Goal: Task Accomplishment & Management: Manage account settings

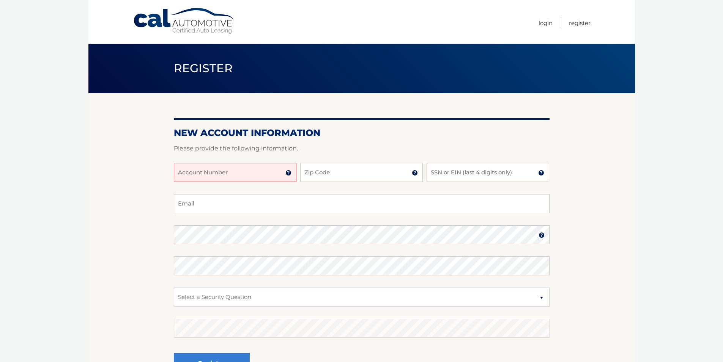
click at [217, 170] on input "Account Number" at bounding box center [235, 172] width 123 height 19
type input "44455973505"
click at [331, 180] on input "Zip Code" at bounding box center [361, 172] width 123 height 19
type input "10701"
type input "5616"
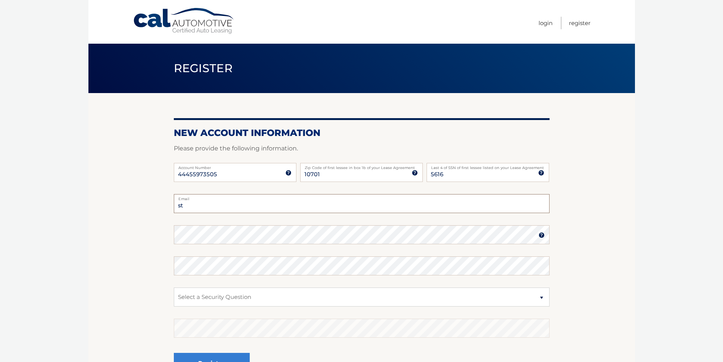
type input "s"
type input "Rlm9008@gmail.com"
click at [246, 304] on select "Select a Security Question What was the name of your elementary school? What is…" at bounding box center [362, 296] width 376 height 19
click at [174, 287] on select "Select a Security Question What was the name of your elementary school? What is…" at bounding box center [362, 296] width 376 height 19
select select "1"
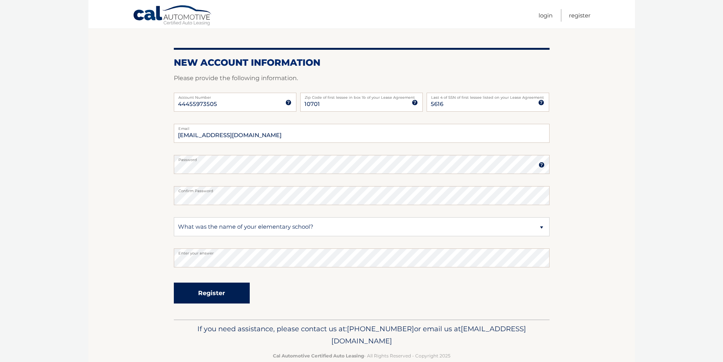
scroll to position [85, 0]
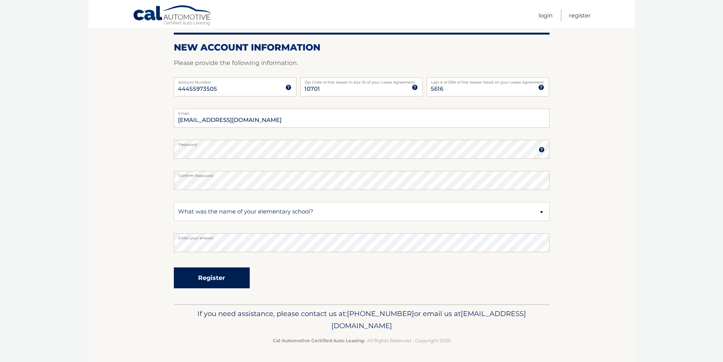
click at [234, 273] on button "Register" at bounding box center [212, 277] width 76 height 21
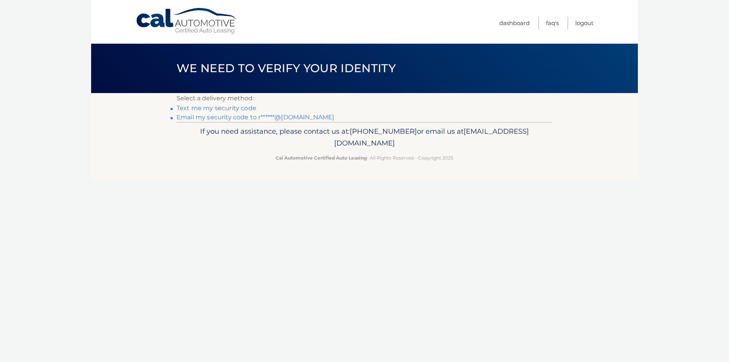
click at [236, 109] on link "Text me my security code" at bounding box center [217, 107] width 80 height 7
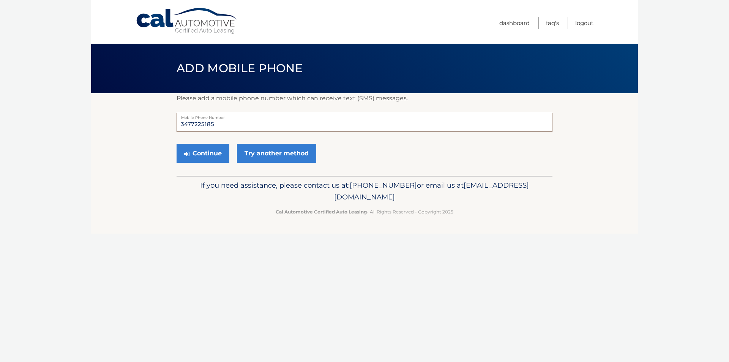
drag, startPoint x: 233, startPoint y: 126, endPoint x: 116, endPoint y: 129, distance: 117.4
click at [117, 129] on section "Please add a mobile phone number which can receive text (SMS) messages. 3477225…" at bounding box center [364, 134] width 547 height 83
type input "9174075053"
click at [224, 156] on button "Continue" at bounding box center [203, 153] width 53 height 19
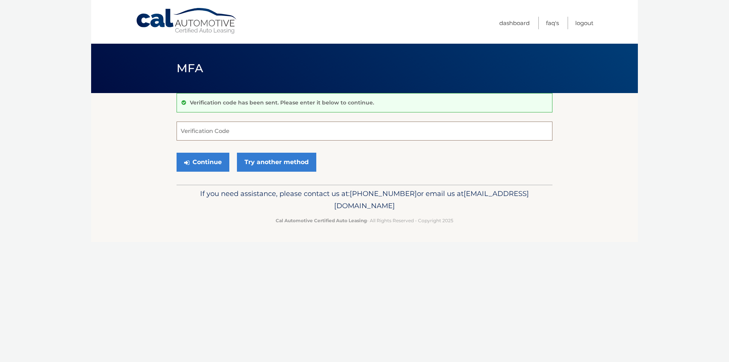
click at [238, 133] on input "Verification Code" at bounding box center [365, 131] width 376 height 19
type input "924635"
click at [213, 161] on button "Continue" at bounding box center [203, 162] width 53 height 19
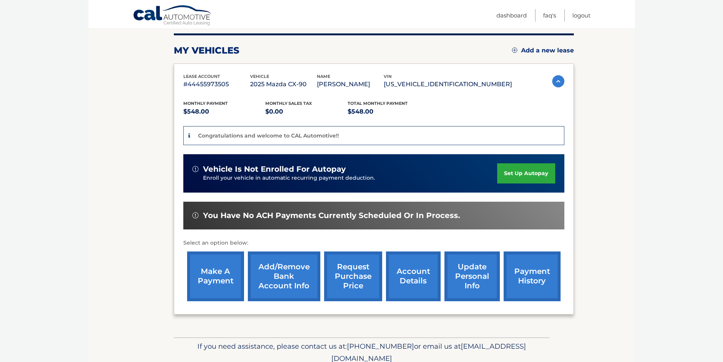
scroll to position [114, 0]
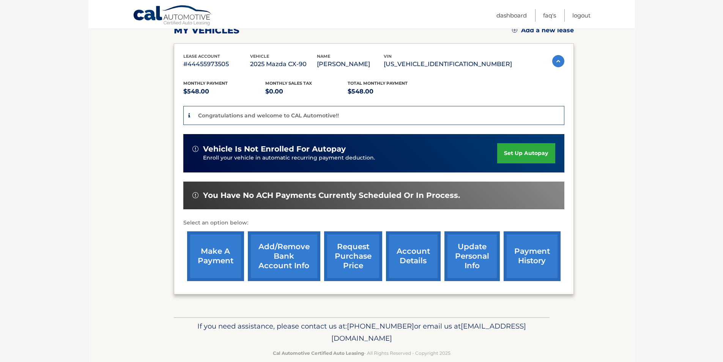
click at [502, 154] on link "set up autopay" at bounding box center [526, 153] width 58 height 20
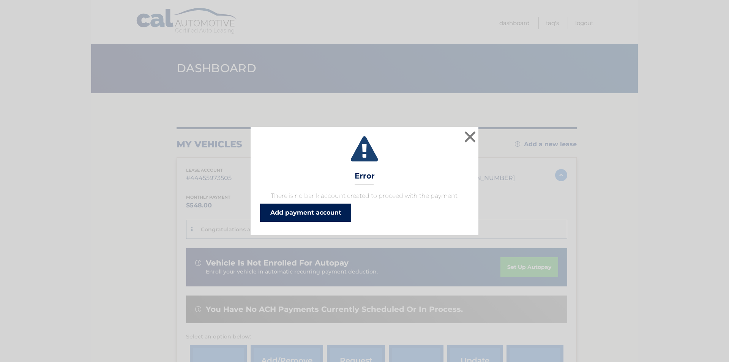
click at [295, 207] on link "Add payment account" at bounding box center [305, 213] width 91 height 18
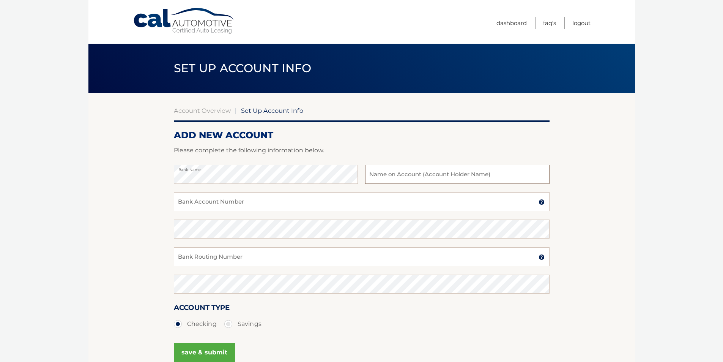
click at [418, 175] on input "text" at bounding box center [457, 174] width 184 height 19
type input "ricardo marrero"
click at [387, 200] on input "Bank Account Number" at bounding box center [362, 201] width 376 height 19
type input "13590155934610"
click at [542, 204] on img at bounding box center [542, 202] width 6 height 6
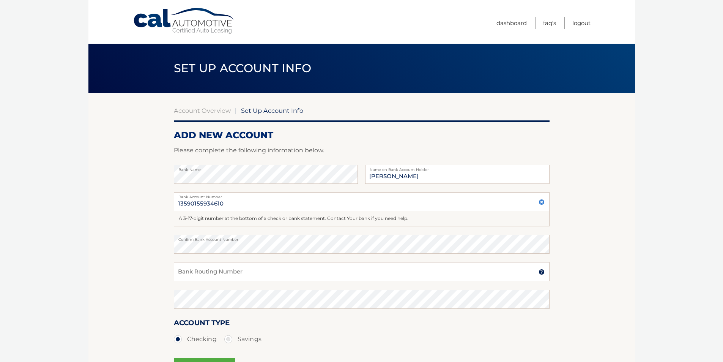
click at [634, 244] on section "Account Overview | Set Up Account Info ADD NEW ACCOUNT Please complete the foll…" at bounding box center [361, 245] width 547 height 305
click at [309, 268] on input "Bank Routing Number" at bounding box center [362, 271] width 376 height 19
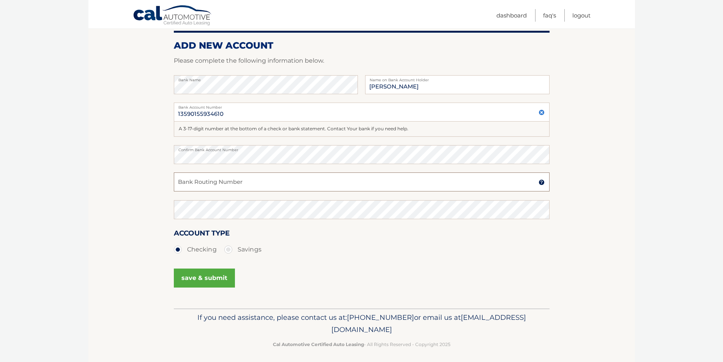
scroll to position [94, 0]
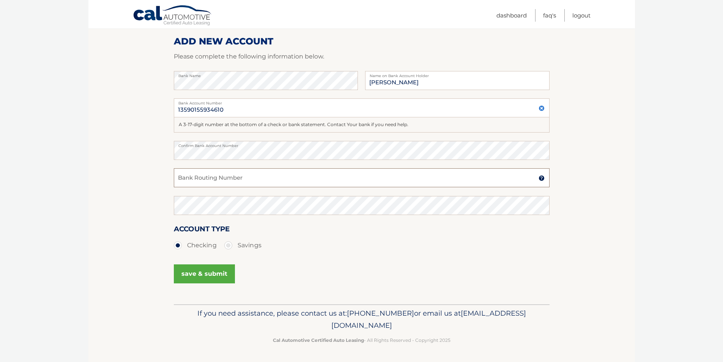
click at [274, 179] on input "Bank Routing Number" at bounding box center [362, 177] width 376 height 19
type input "226078036"
click at [207, 272] on button "save & submit" at bounding box center [204, 273] width 61 height 19
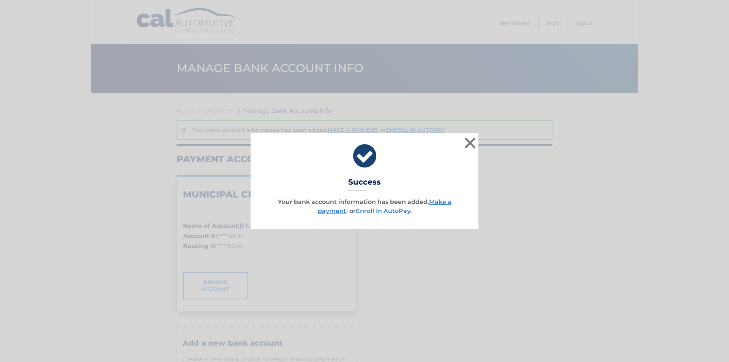
click at [368, 212] on link "Enroll In AutoPay" at bounding box center [383, 210] width 54 height 7
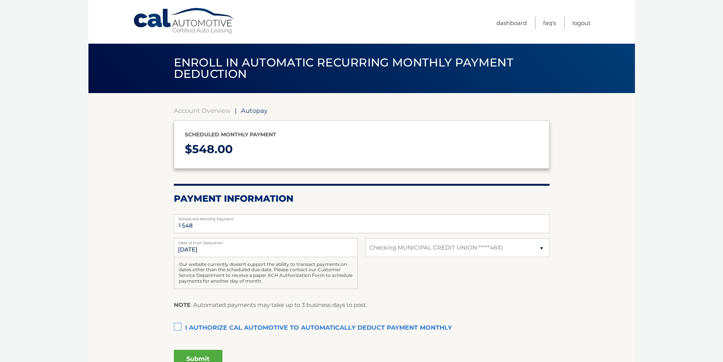
select select "NzIyZWJlMjMtMzgyNi00YWNhLTk3ZmEtNTM3MWE5YzFlYTRk"
click at [255, 248] on input "8/19/2025" at bounding box center [266, 247] width 184 height 19
click at [193, 249] on input "8/19/2025" at bounding box center [266, 247] width 184 height 19
click at [186, 248] on input "8/19/2025" at bounding box center [266, 247] width 184 height 19
click at [177, 325] on label "I authorize cal automotive to automatically deduct payment monthly This checkbo…" at bounding box center [362, 327] width 376 height 15
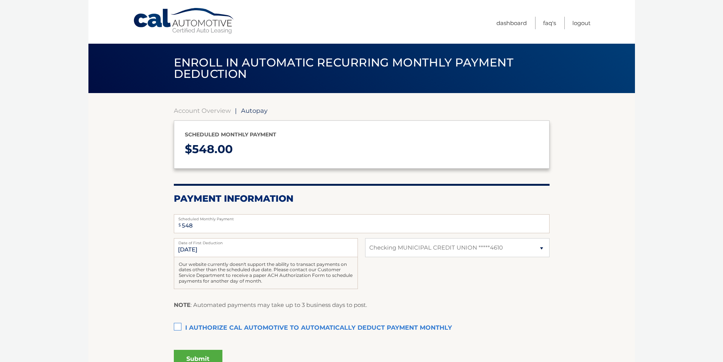
click at [0, 0] on input "I authorize cal automotive to automatically deduct payment monthly This checkbo…" at bounding box center [0, 0] width 0 height 0
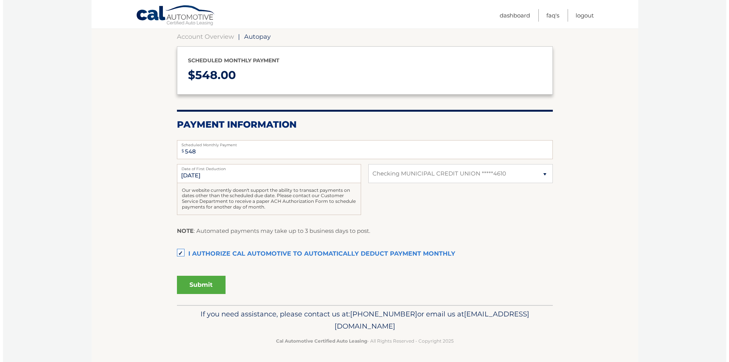
scroll to position [74, 0]
click at [194, 290] on button "Submit" at bounding box center [198, 284] width 49 height 18
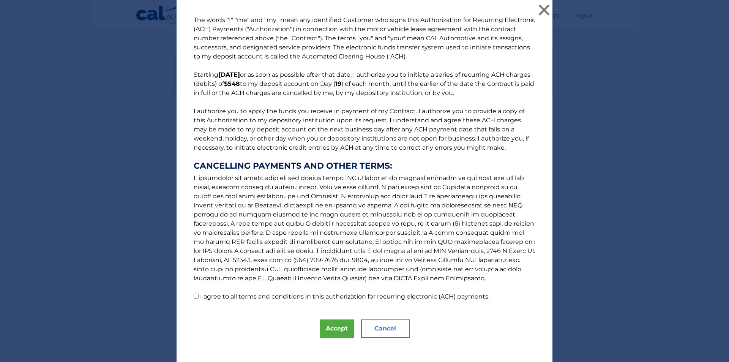
click at [195, 294] on input "I agree to all terms and conditions in this authorization for recurring electro…" at bounding box center [196, 296] width 5 height 5
checkbox input "true"
click at [351, 309] on div "The words "I" "me" and "my" mean any identified Customer who signs this Authori…" at bounding box center [365, 184] width 376 height 368
click at [330, 330] on button "Accept" at bounding box center [337, 328] width 34 height 18
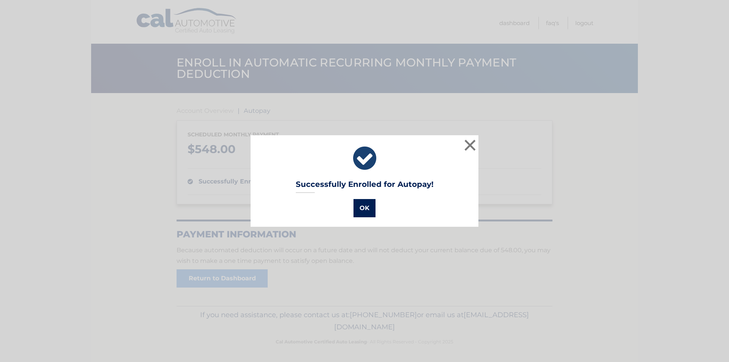
click at [366, 208] on button "OK" at bounding box center [365, 208] width 22 height 18
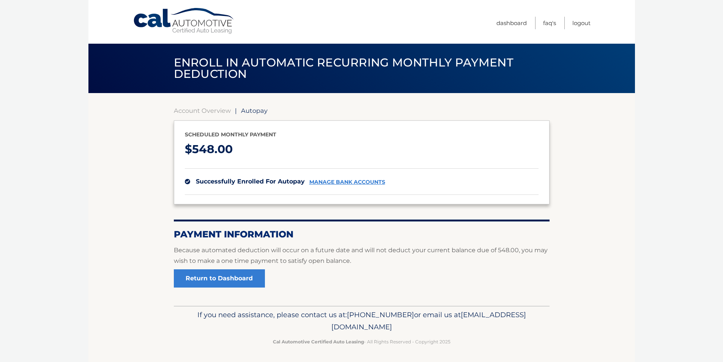
scroll to position [1, 0]
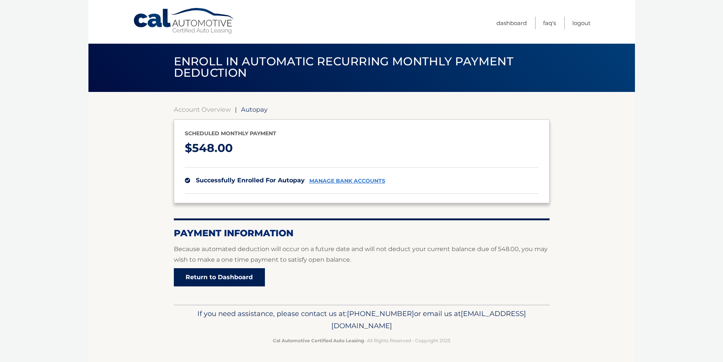
click at [229, 273] on link "Return to Dashboard" at bounding box center [219, 277] width 91 height 18
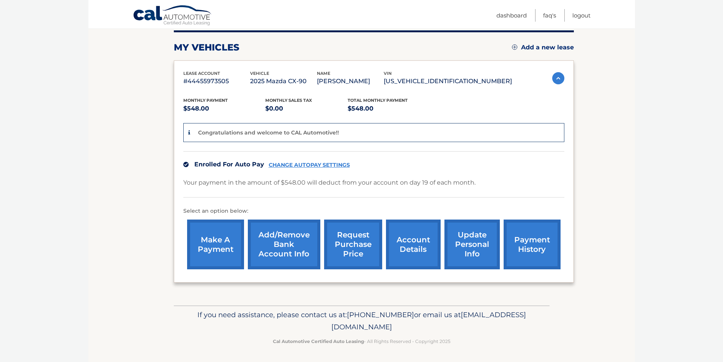
scroll to position [98, 0]
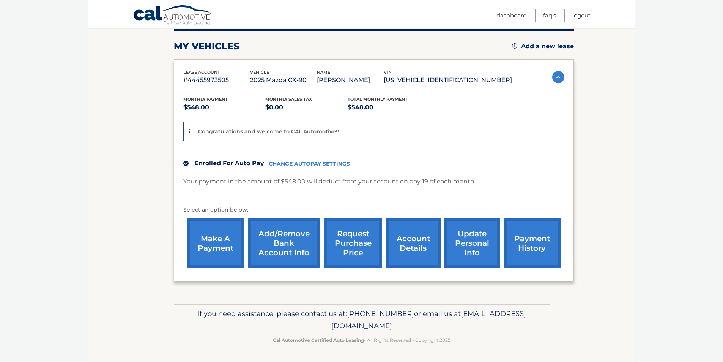
click at [370, 245] on link "request purchase price" at bounding box center [353, 243] width 58 height 50
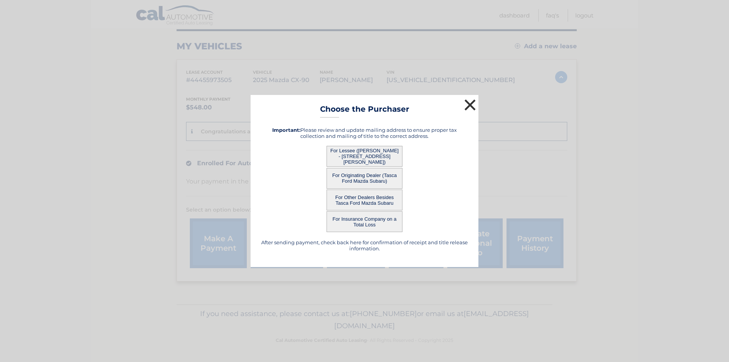
click at [467, 104] on button "×" at bounding box center [470, 104] width 15 height 15
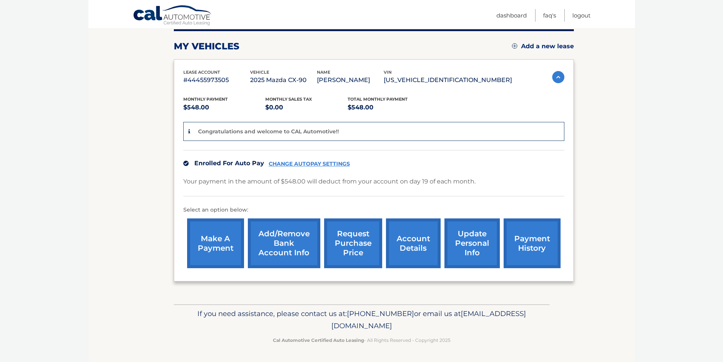
click at [416, 250] on link "account details" at bounding box center [413, 243] width 55 height 50
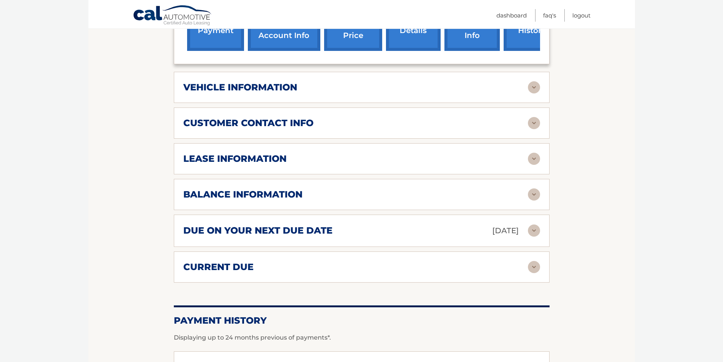
scroll to position [304, 0]
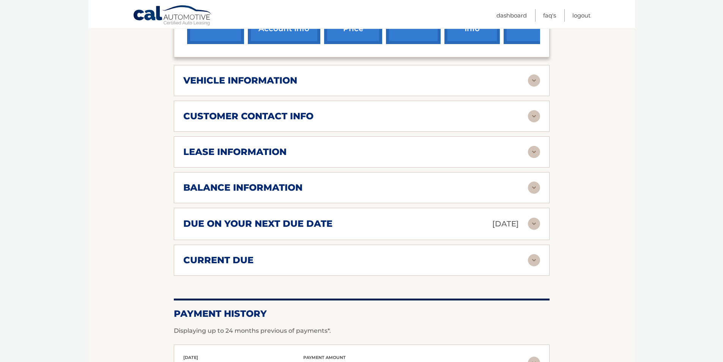
click at [531, 78] on img at bounding box center [534, 80] width 12 height 12
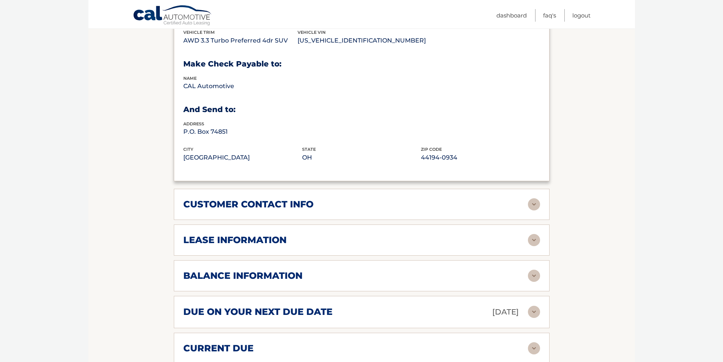
scroll to position [380, 0]
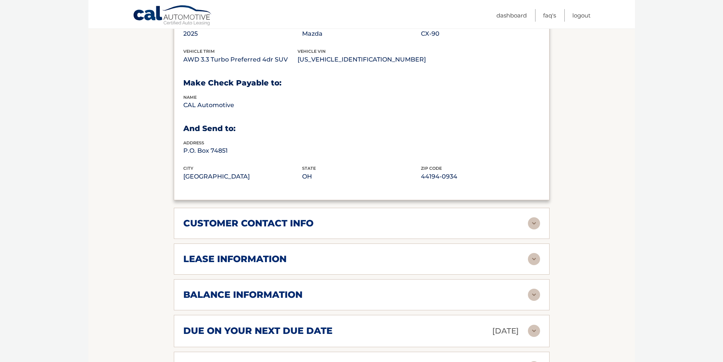
click at [396, 219] on div "customer contact info" at bounding box center [355, 223] width 345 height 11
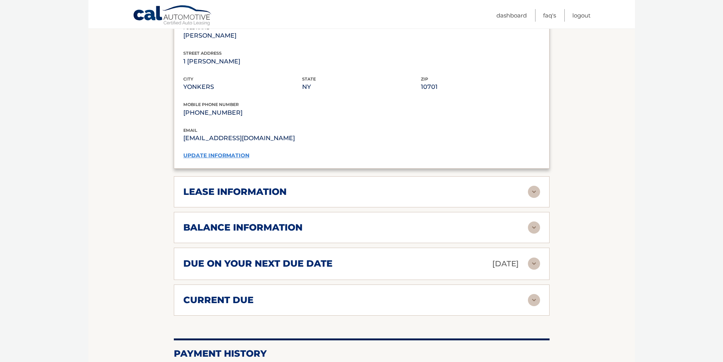
scroll to position [608, 0]
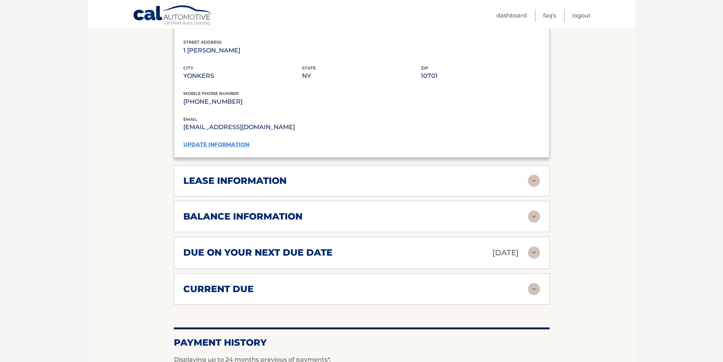
click at [394, 174] on div "lease information Contract Start Date [DATE] Term 39 Maturity Date [DATE] Start…" at bounding box center [362, 180] width 376 height 31
drag, startPoint x: 548, startPoint y: 175, endPoint x: 534, endPoint y: 178, distance: 14.2
click at [548, 175] on div "lease information Contract Start Date [DATE] Term 39 Maturity Date [DATE] Start…" at bounding box center [362, 180] width 376 height 31
click at [532, 179] on img at bounding box center [534, 181] width 12 height 12
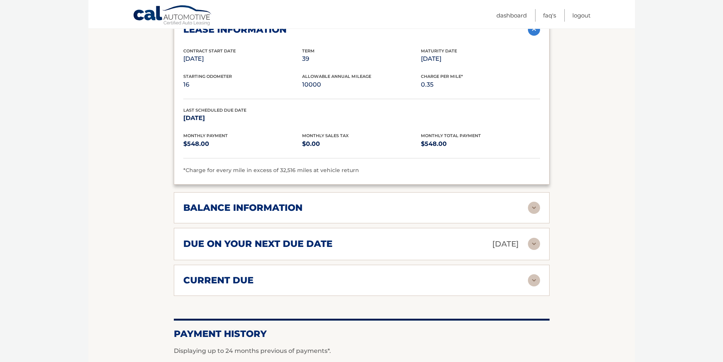
scroll to position [759, 0]
click at [387, 214] on div "balance information Payments Received 1 Payments Remaining 38 Next Payment will…" at bounding box center [362, 206] width 376 height 31
click at [540, 202] on img at bounding box center [534, 207] width 12 height 12
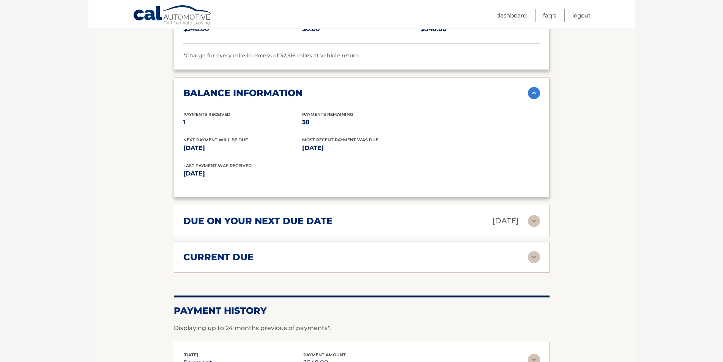
scroll to position [949, 0]
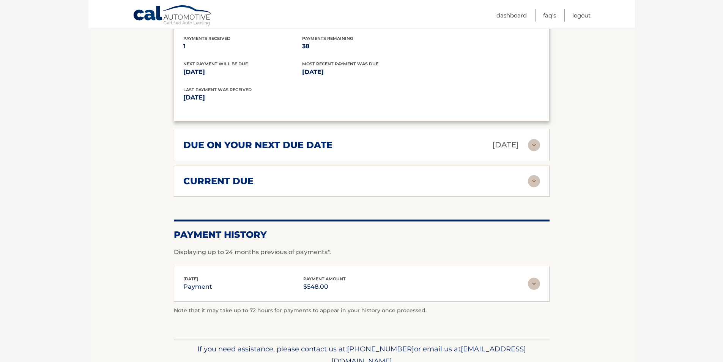
drag, startPoint x: 535, startPoint y: 171, endPoint x: 535, endPoint y: 175, distance: 4.6
click at [535, 172] on div "current due Late Charges $0.00 Miscelleneous Charges* $0.00 Sales Tax $0.00 pay…" at bounding box center [362, 181] width 376 height 31
click at [535, 180] on img at bounding box center [534, 181] width 12 height 12
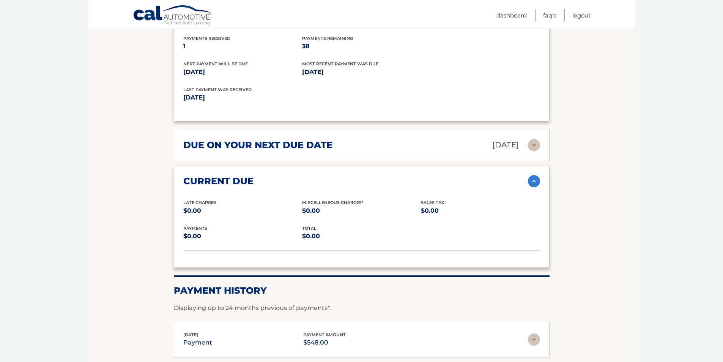
click at [535, 180] on img at bounding box center [534, 181] width 12 height 12
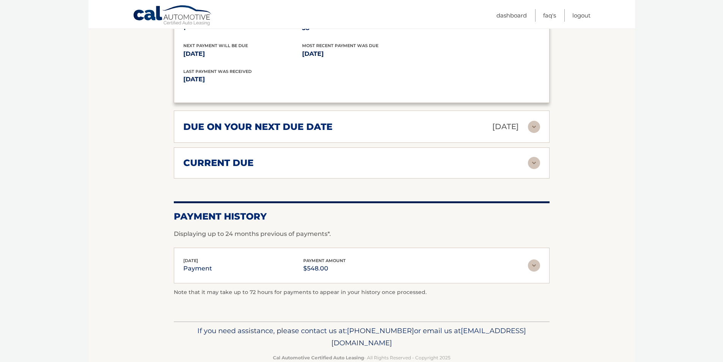
scroll to position [985, 0]
